Goal: Task Accomplishment & Management: Use online tool/utility

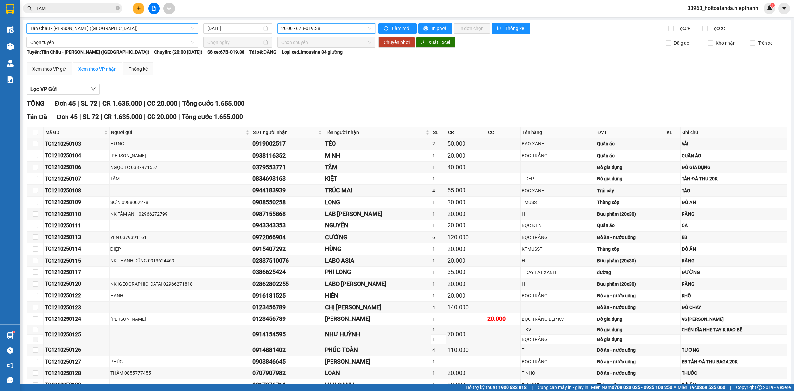
click at [84, 31] on span "Tân Châu - [PERSON_NAME] ([GEOGRAPHIC_DATA])" at bounding box center [112, 28] width 164 height 10
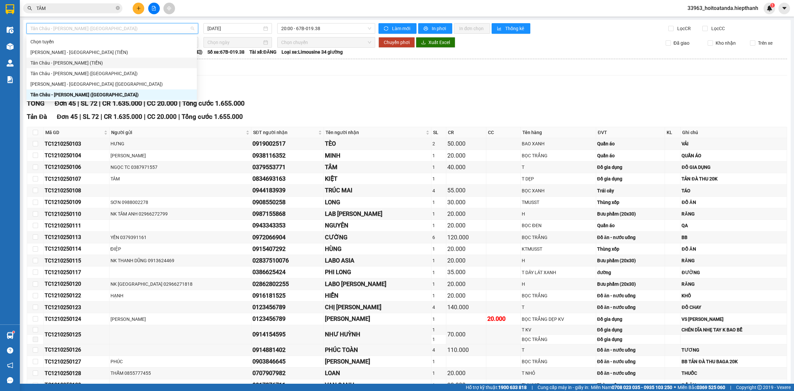
click at [80, 65] on div "Tân Châu - [PERSON_NAME] (TIỀN)" at bounding box center [111, 62] width 162 height 7
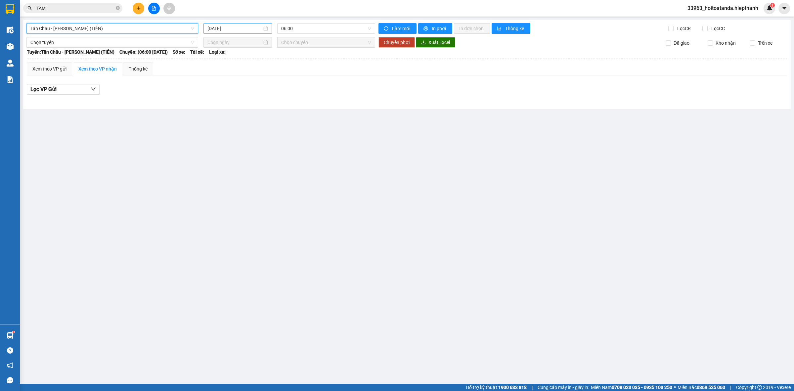
click at [242, 28] on input "[DATE]" at bounding box center [234, 28] width 55 height 7
click at [215, 84] on div "12" at bounding box center [213, 87] width 8 height 8
type input "[DATE]"
click at [305, 25] on span "06:00" at bounding box center [326, 28] width 90 height 10
click at [294, 103] on div "22:00" at bounding box center [307, 105] width 52 height 7
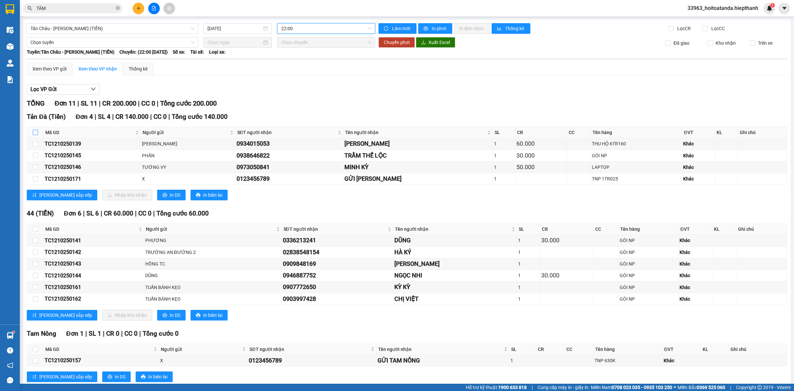
click at [37, 134] on input "checkbox" at bounding box center [35, 132] width 5 height 5
checkbox input "true"
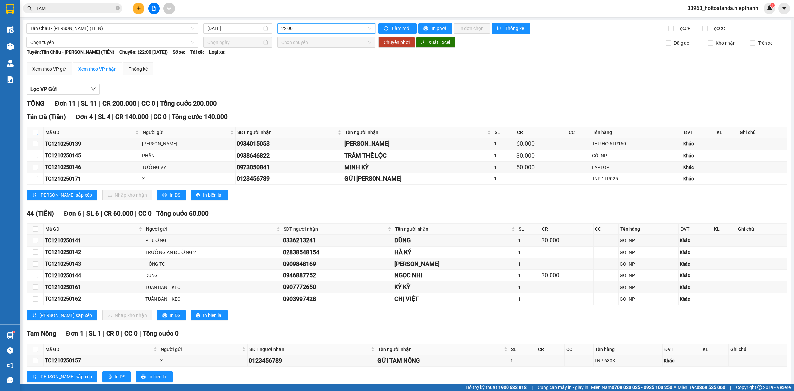
checkbox input "true"
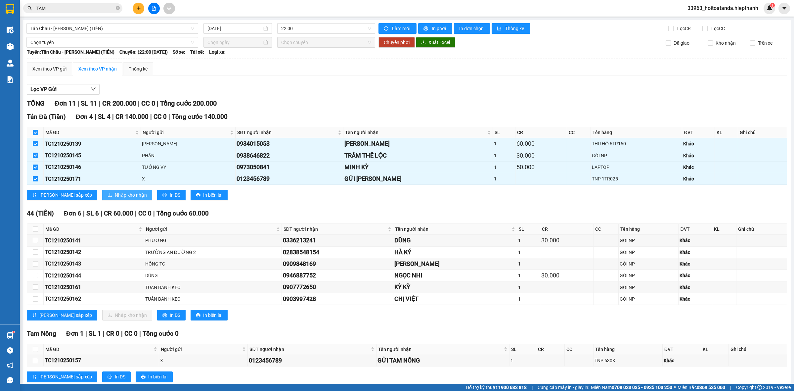
click at [115, 193] on span "Nhập kho nhận" at bounding box center [131, 194] width 32 height 7
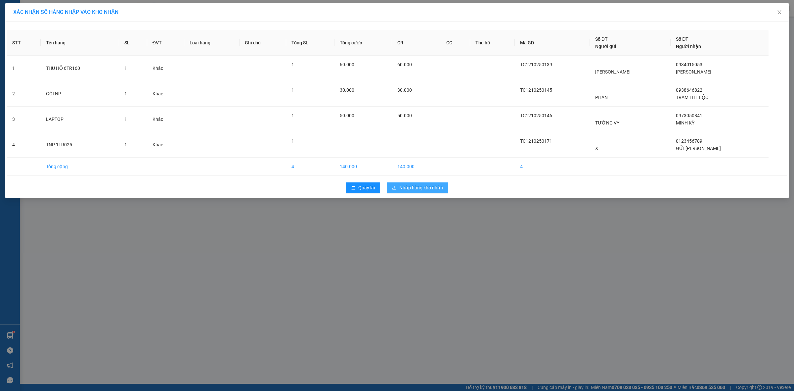
click at [425, 187] on span "Nhập hàng kho nhận" at bounding box center [421, 187] width 44 height 7
